Goal: Navigation & Orientation: Find specific page/section

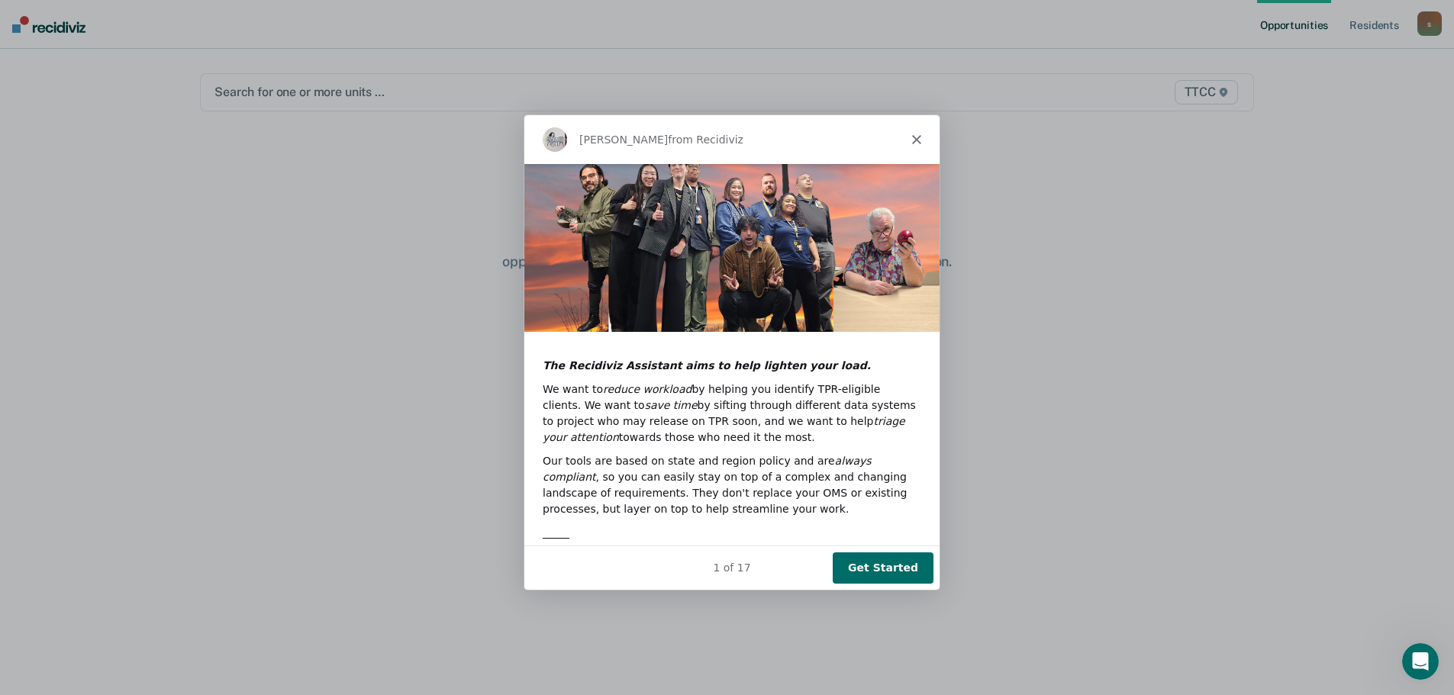
scroll to position [139, 0]
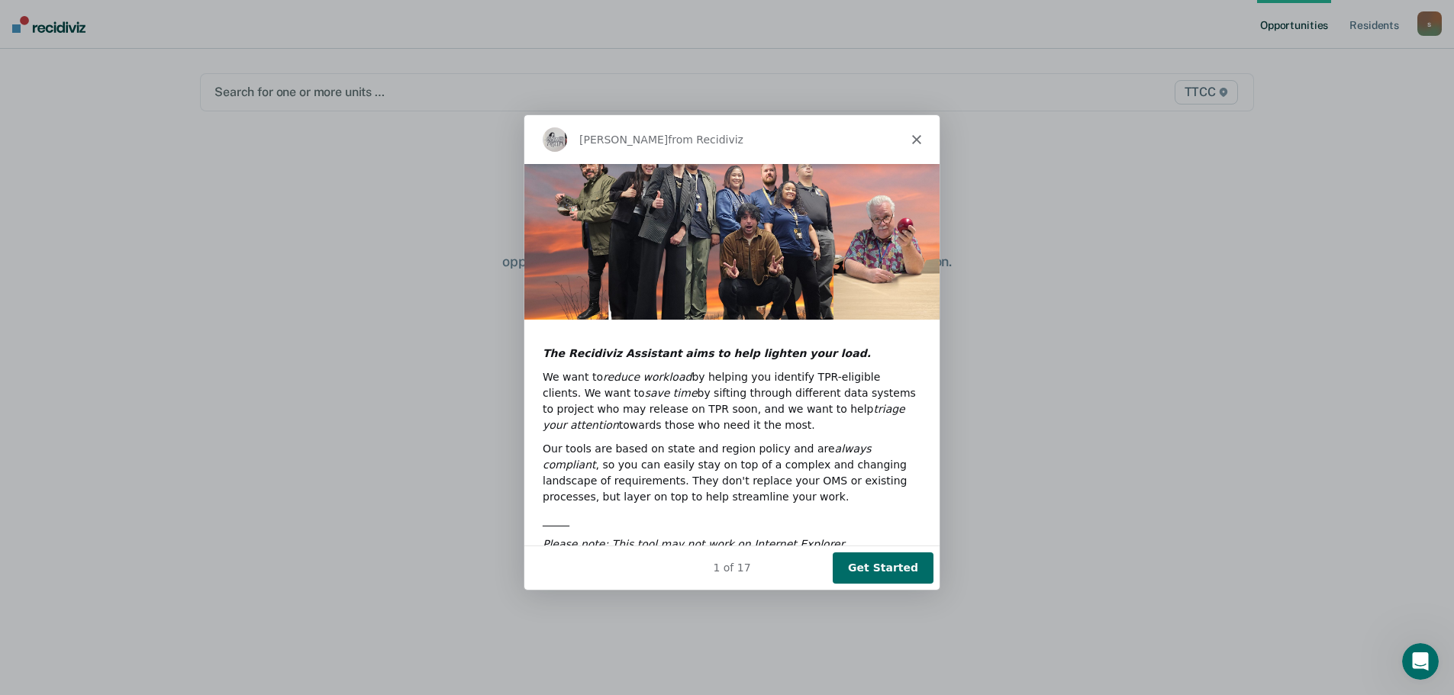
click at [902, 562] on button "Get Started" at bounding box center [881, 566] width 101 height 31
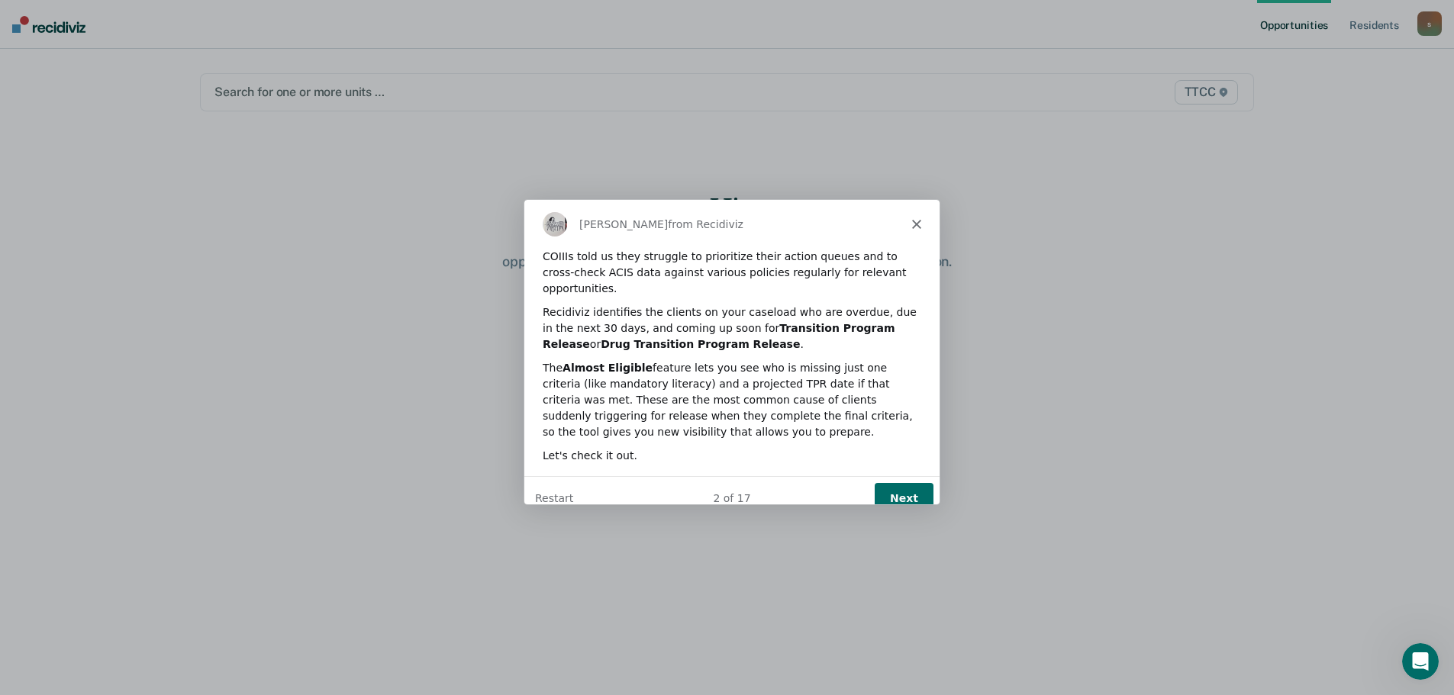
scroll to position [0, 0]
click at [908, 482] on button "Next" at bounding box center [902, 497] width 59 height 31
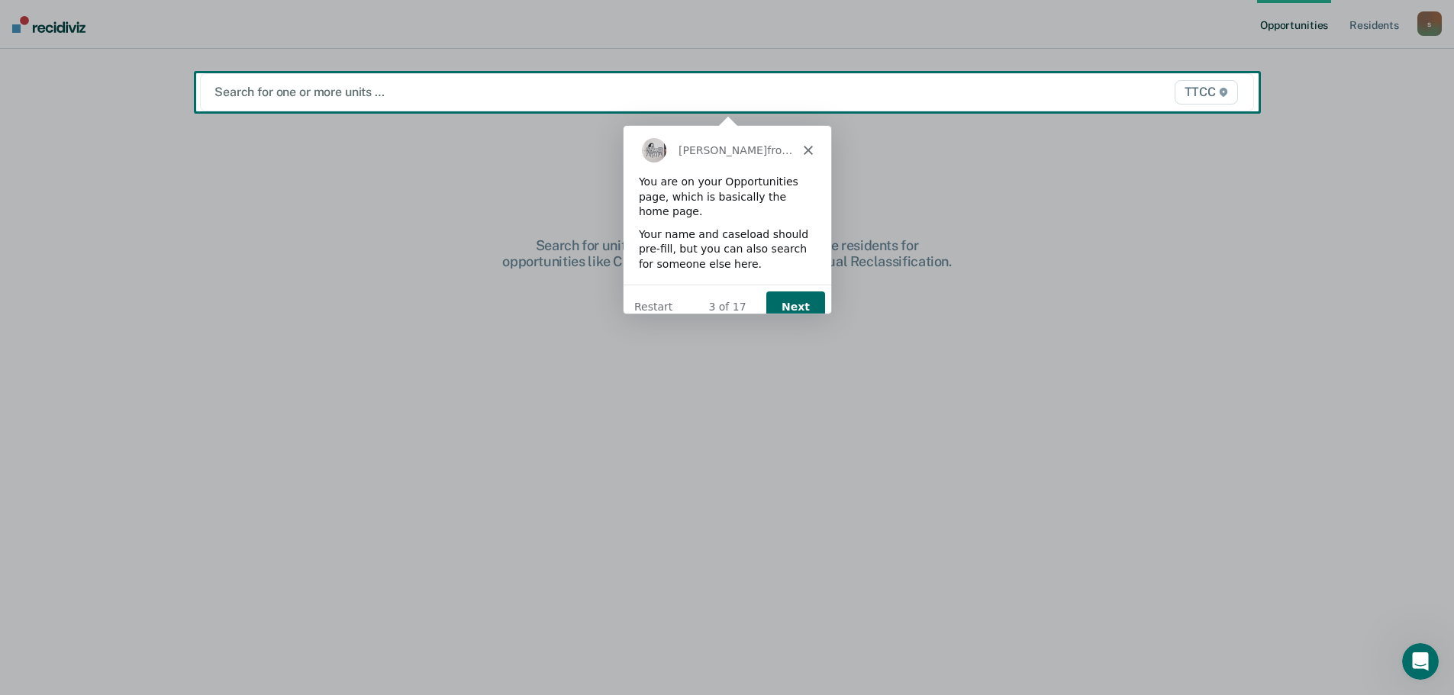
click at [792, 292] on button "Next" at bounding box center [794, 306] width 59 height 31
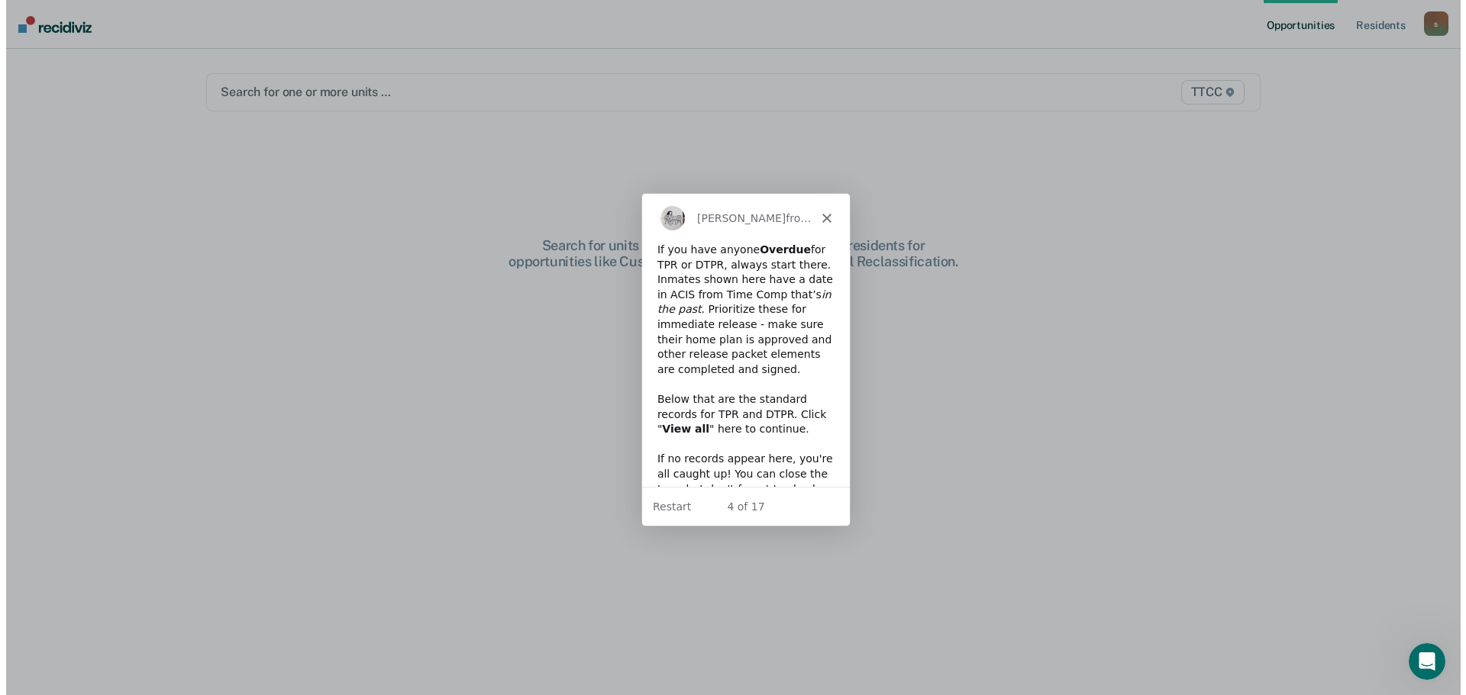
scroll to position [67, 0]
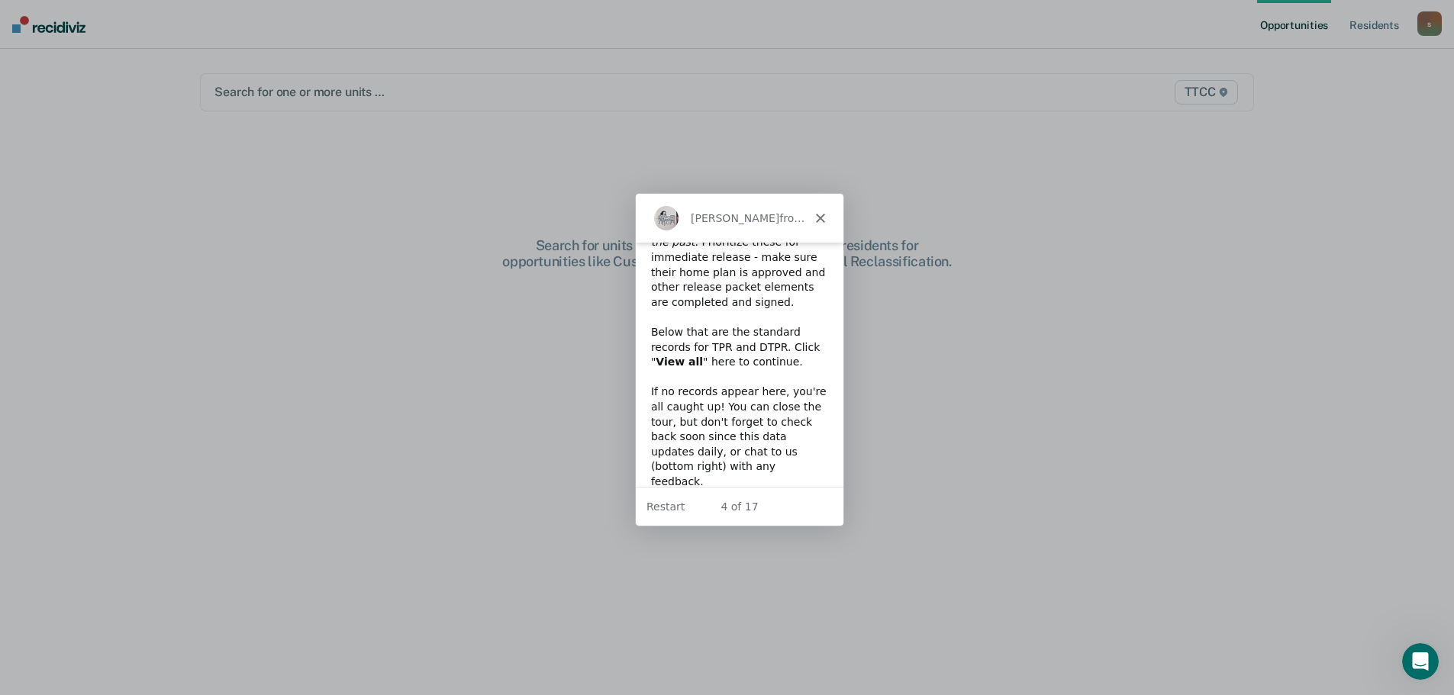
click at [822, 215] on icon "Close" at bounding box center [818, 217] width 9 height 9
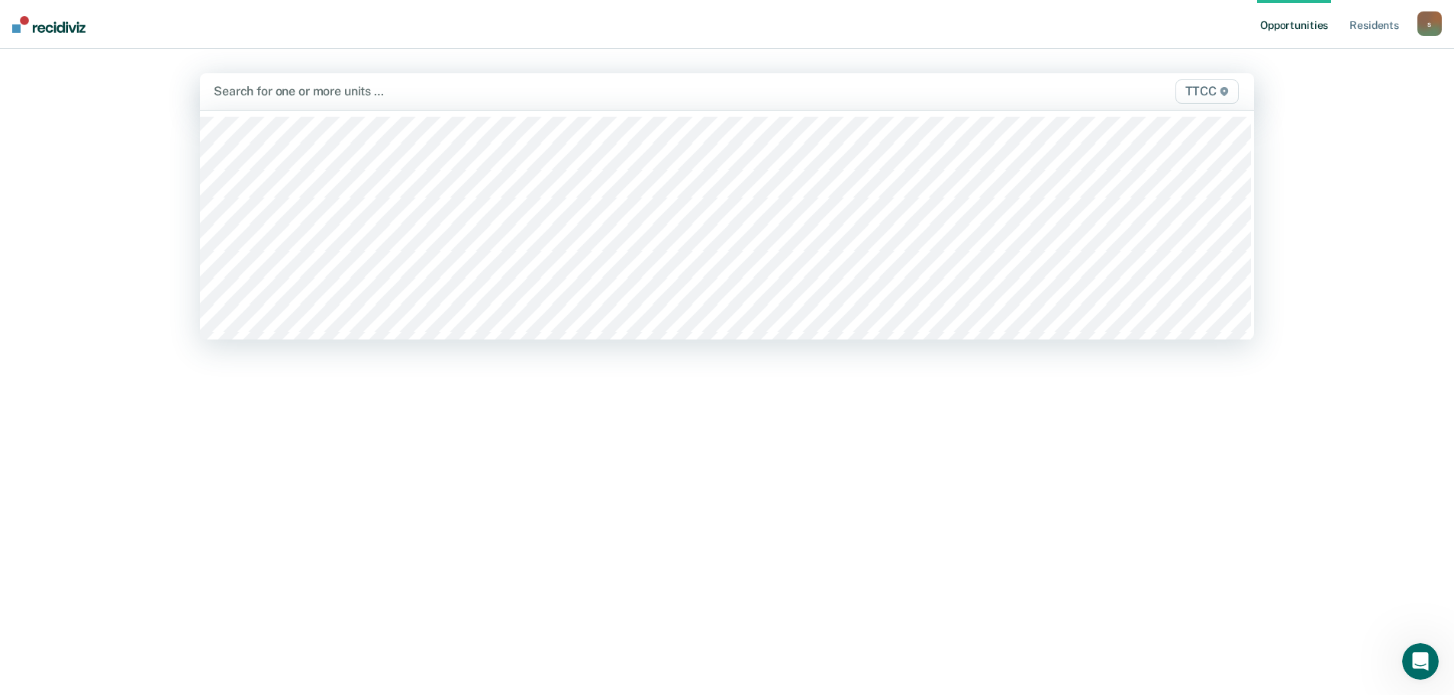
click at [279, 92] on div at bounding box center [573, 91] width 718 height 18
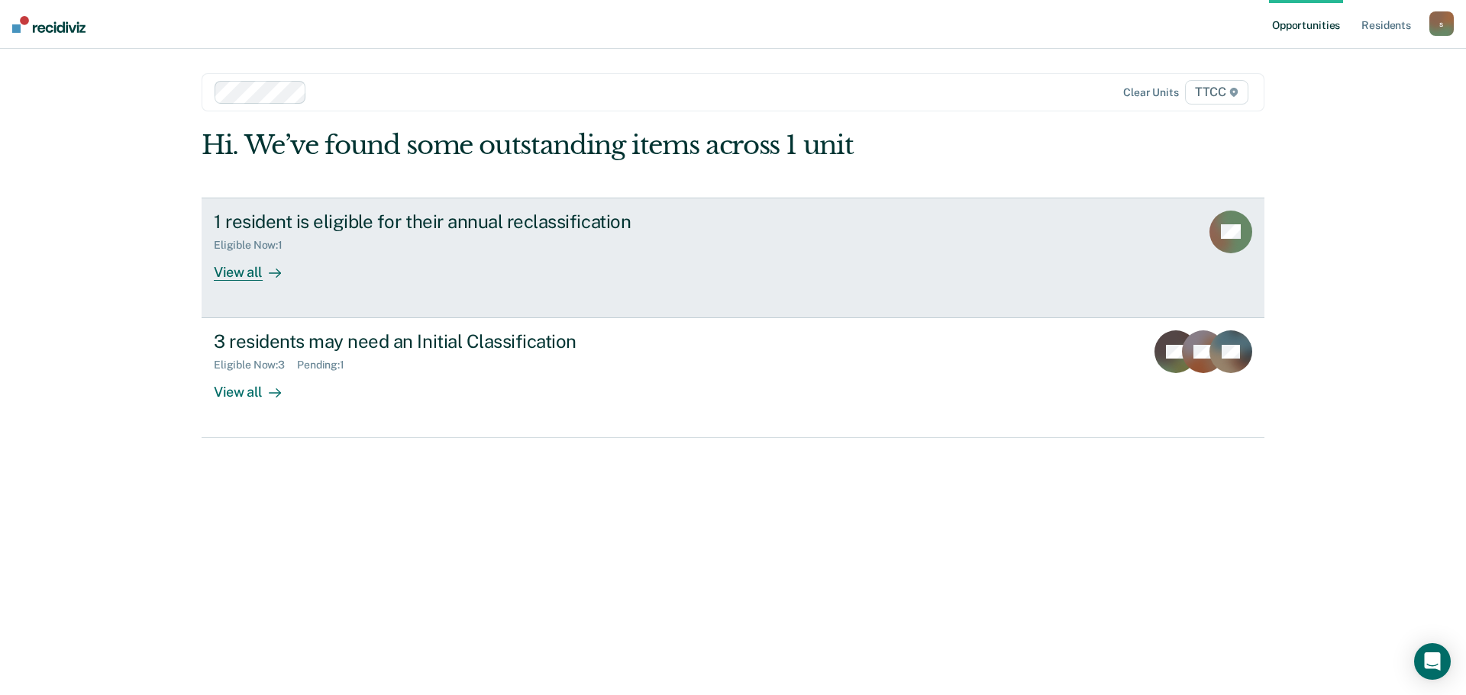
click at [247, 273] on div "View all" at bounding box center [256, 266] width 85 height 30
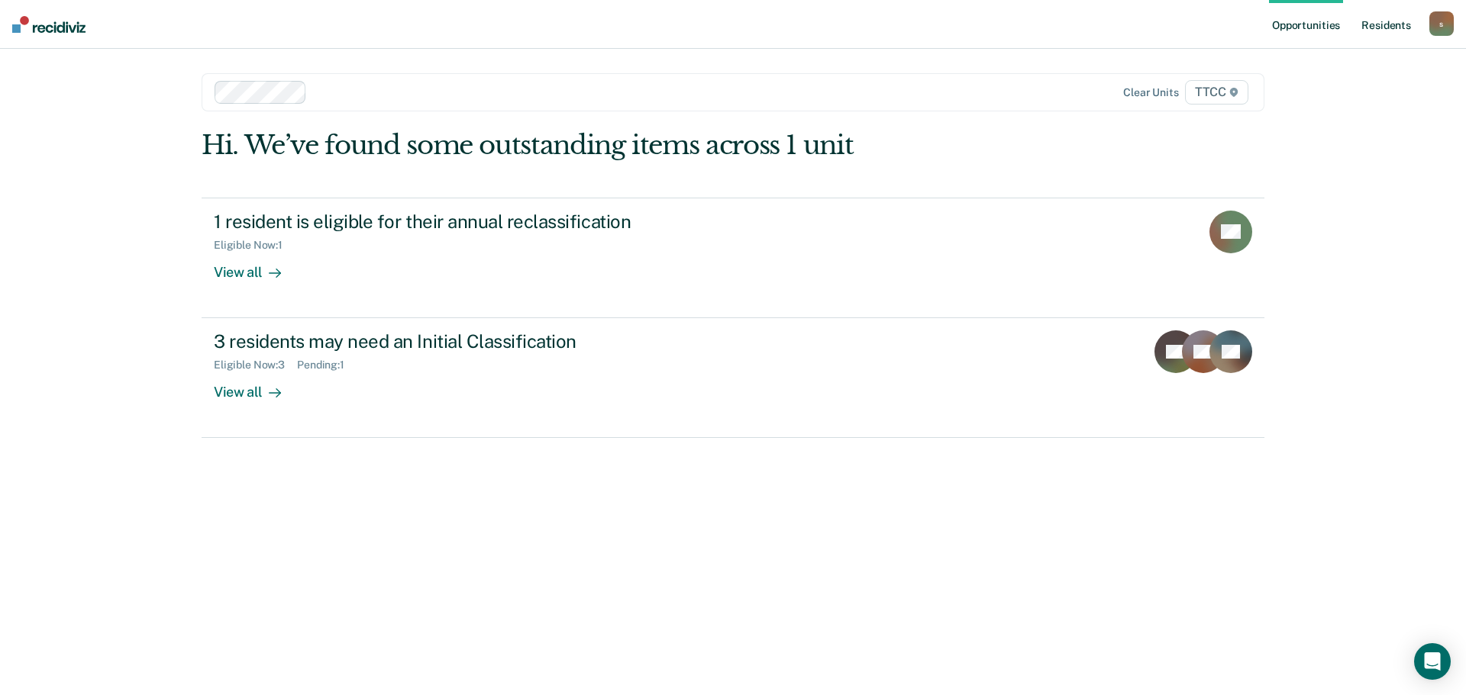
click at [1379, 24] on link "Resident s" at bounding box center [1386, 24] width 56 height 49
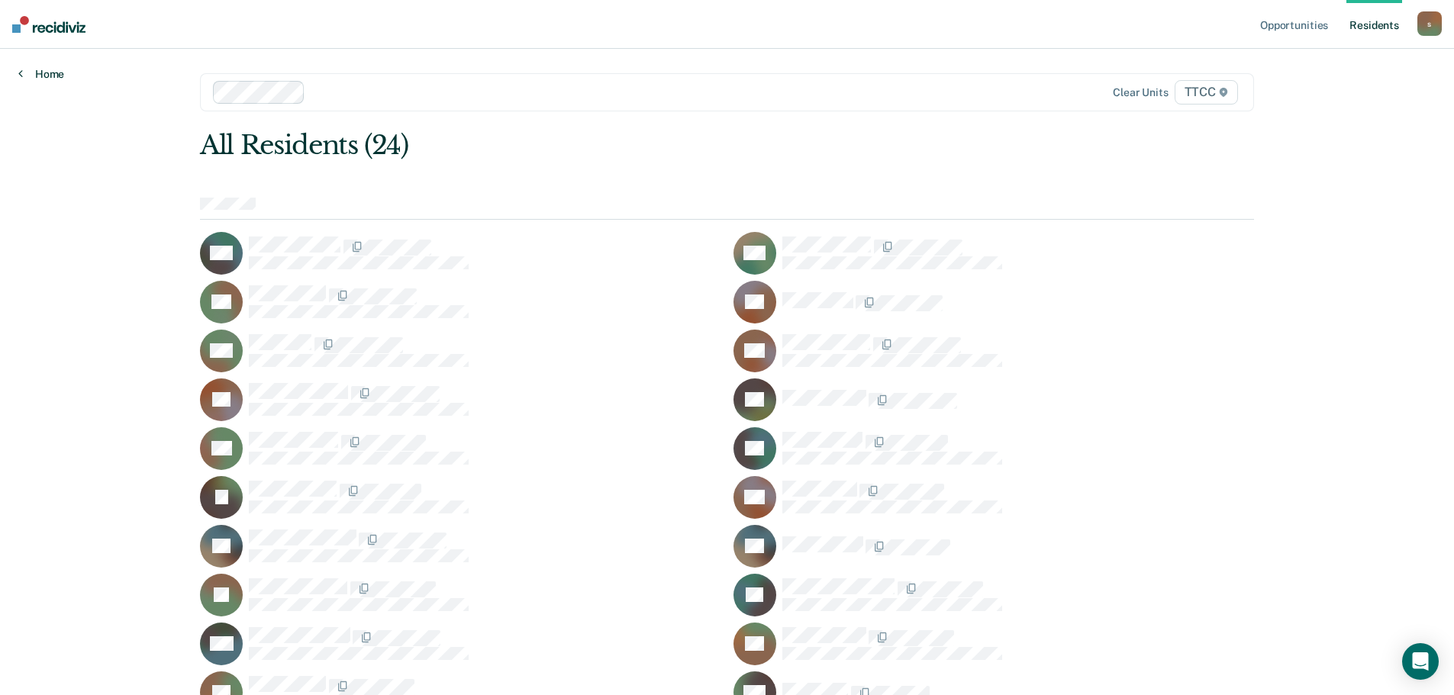
click at [48, 71] on link "Home" at bounding box center [41, 74] width 46 height 14
